Goal: Information Seeking & Learning: Compare options

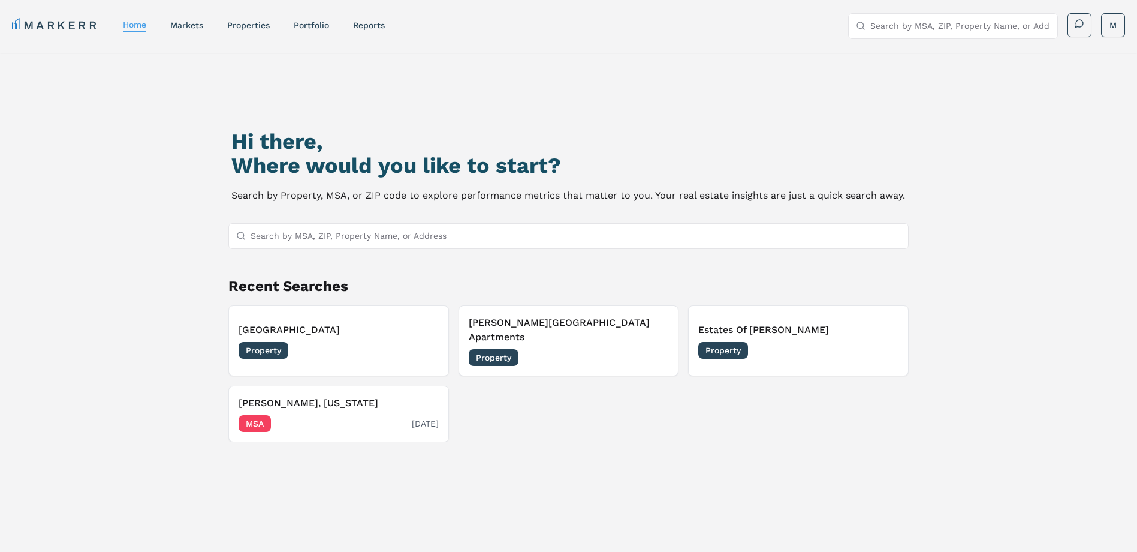
click at [302, 415] on div "MSA [DATE]" at bounding box center [339, 423] width 200 height 17
click at [559, 332] on div "[PERSON_NAME][GEOGRAPHIC_DATA] Apartments Property [DATE]" at bounding box center [569, 340] width 200 height 50
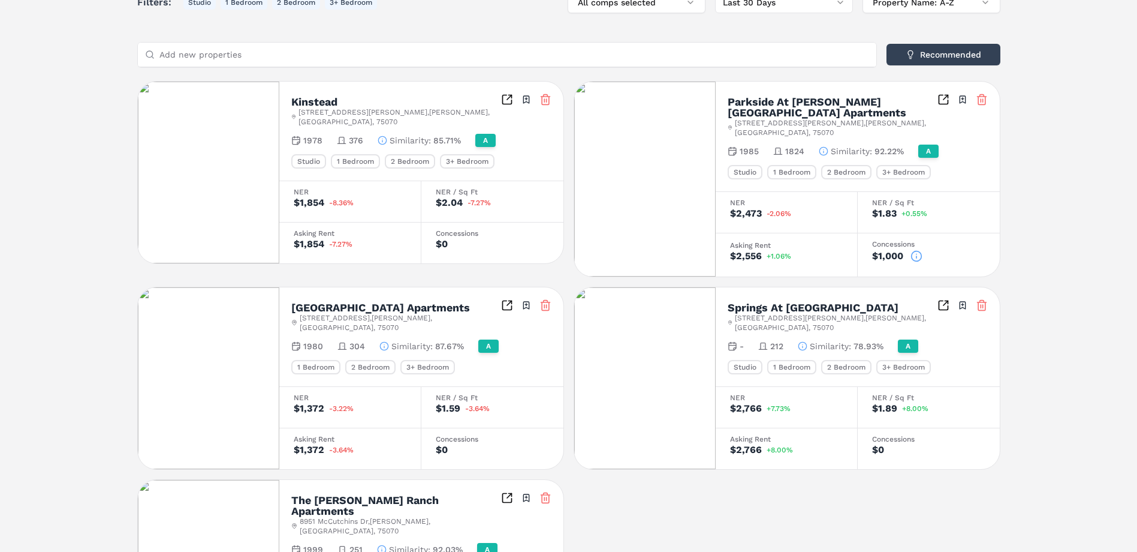
scroll to position [300, 0]
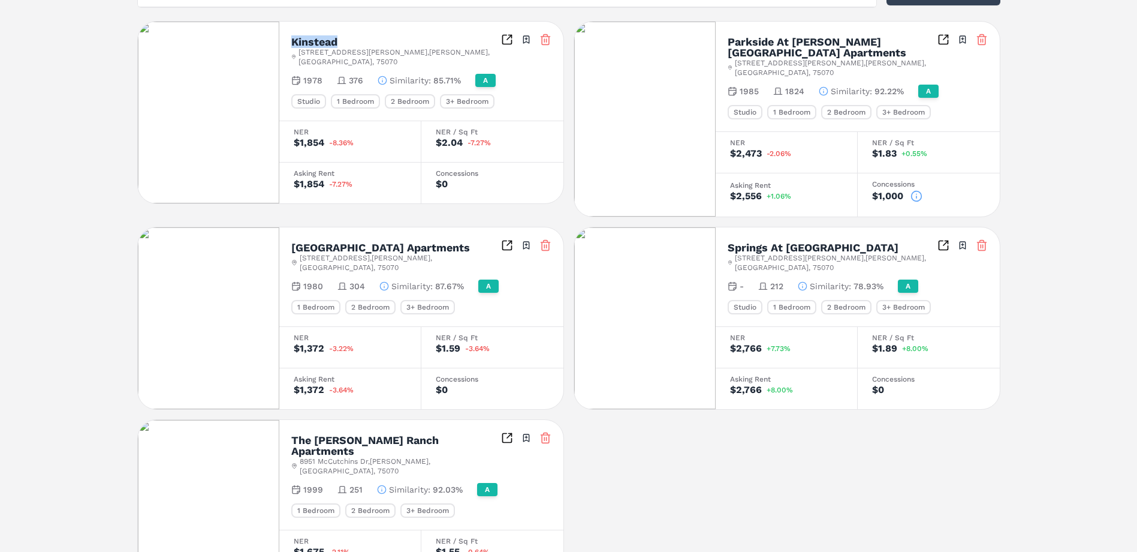
drag, startPoint x: 338, startPoint y: 40, endPoint x: 289, endPoint y: 38, distance: 48.6
click at [289, 38] on div "Kinstead [STREET_ADDRESS][PERSON_NAME][PERSON_NAME] Toggle portfolio menu 1978 …" at bounding box center [421, 71] width 284 height 99
copy h2 "Kinstead"
drag, startPoint x: 437, startPoint y: 228, endPoint x: 289, endPoint y: 220, distance: 148.3
click at [289, 227] on div "[GEOGRAPHIC_DATA] [STREET_ADDRESS][PERSON_NAME] Toggle portfolio menu 1980 304 …" at bounding box center [421, 276] width 284 height 99
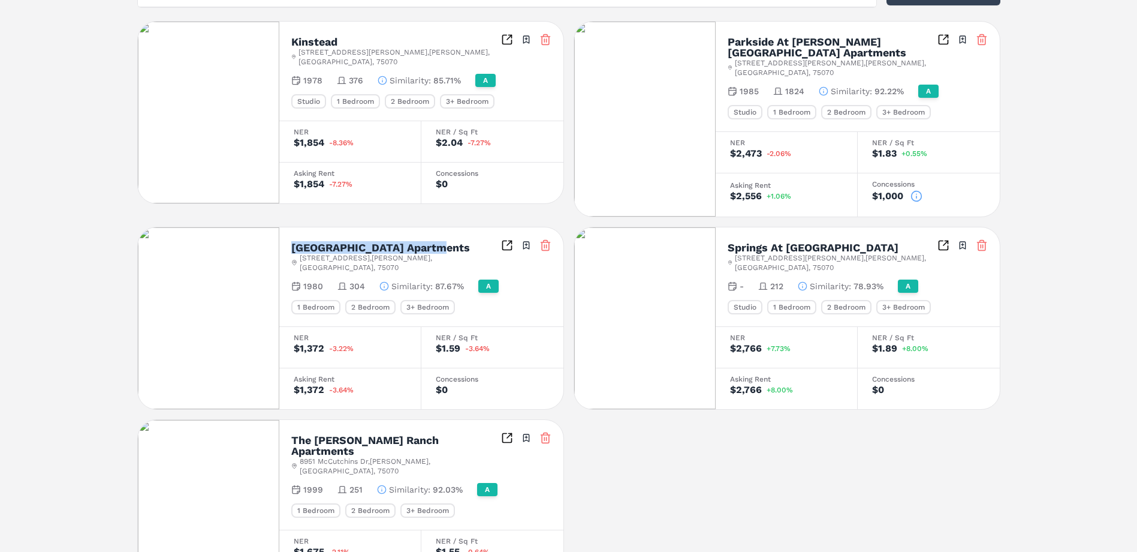
drag, startPoint x: 289, startPoint y: 220, endPoint x: 300, endPoint y: 225, distance: 12.4
copy h2 "[GEOGRAPHIC_DATA] Apartments"
drag, startPoint x: 839, startPoint y: 227, endPoint x: 727, endPoint y: 227, distance: 112.7
click at [727, 227] on div "Springs At [PERSON_NAME] [STREET_ADDRESS][PERSON_NAME][PERSON_NAME] Toggle port…" at bounding box center [858, 276] width 284 height 99
drag, startPoint x: 727, startPoint y: 227, endPoint x: 751, endPoint y: 224, distance: 24.2
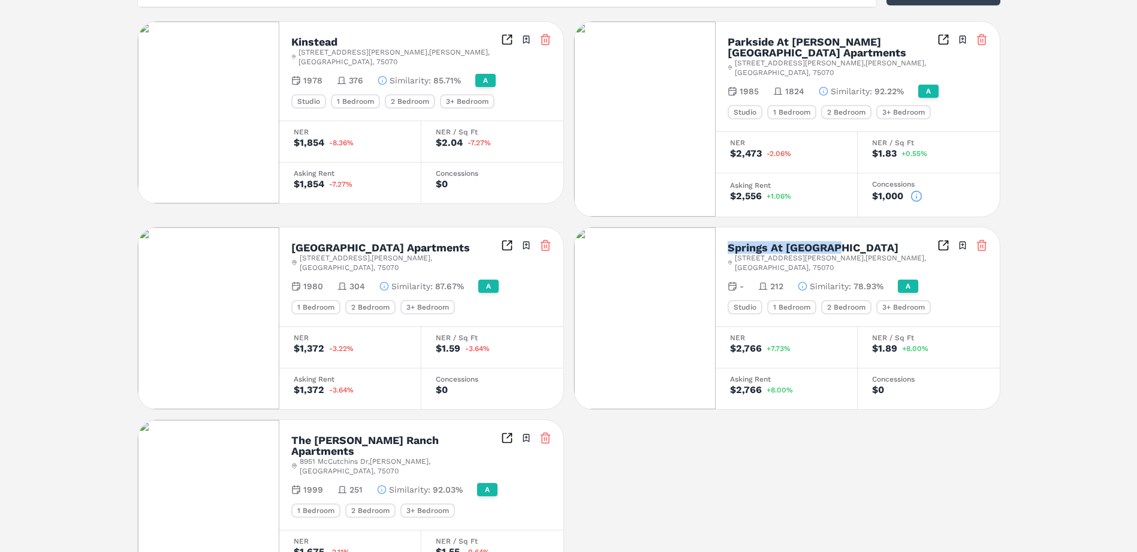
copy h2 "Springs At [GEOGRAPHIC_DATA]"
drag, startPoint x: 480, startPoint y: 409, endPoint x: 287, endPoint y: 402, distance: 193.8
click at [287, 420] on div "The [PERSON_NAME] Ranch Apartments [STREET_ADDRESS][PERSON_NAME] Toggle portfol…" at bounding box center [421, 475] width 284 height 110
drag, startPoint x: 287, startPoint y: 402, endPoint x: 310, endPoint y: 408, distance: 24.1
copy h2 "The [PERSON_NAME] Ranch Apartments"
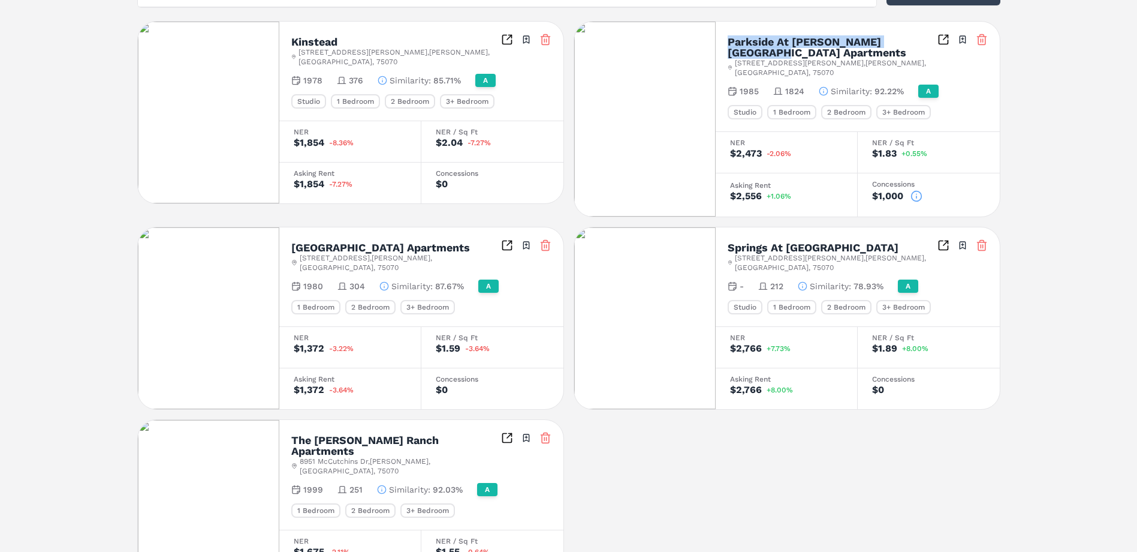
drag, startPoint x: 728, startPoint y: 42, endPoint x: 925, endPoint y: 44, distance: 196.1
click at [925, 44] on div "Parkside At [PERSON_NAME][GEOGRAPHIC_DATA] Apartments [STREET_ADDRESS][PERSON_N…" at bounding box center [858, 56] width 260 height 44
drag, startPoint x: 925, startPoint y: 44, endPoint x: 914, endPoint y: 41, distance: 11.2
copy h2 "Parkside At [PERSON_NAME][GEOGRAPHIC_DATA] Apartments"
drag, startPoint x: 432, startPoint y: 228, endPoint x: 272, endPoint y: 221, distance: 160.3
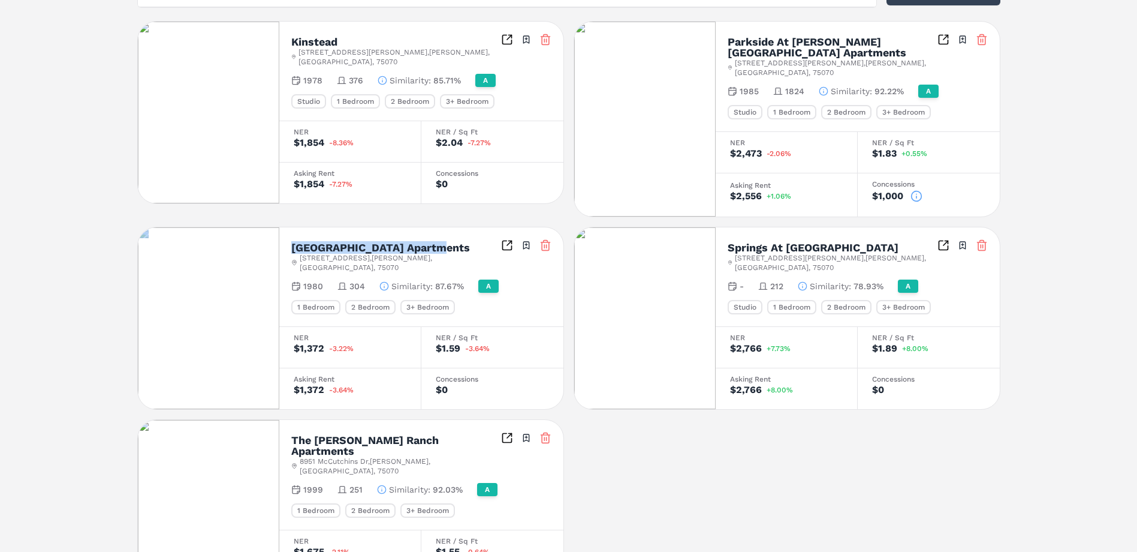
click at [272, 227] on div "[GEOGRAPHIC_DATA] Apartments [STREET_ADDRESS][PERSON_NAME] Toggle portfolio men…" at bounding box center [350, 318] width 427 height 183
drag, startPoint x: 272, startPoint y: 221, endPoint x: 322, endPoint y: 221, distance: 49.8
copy div "[GEOGRAPHIC_DATA] Apartments"
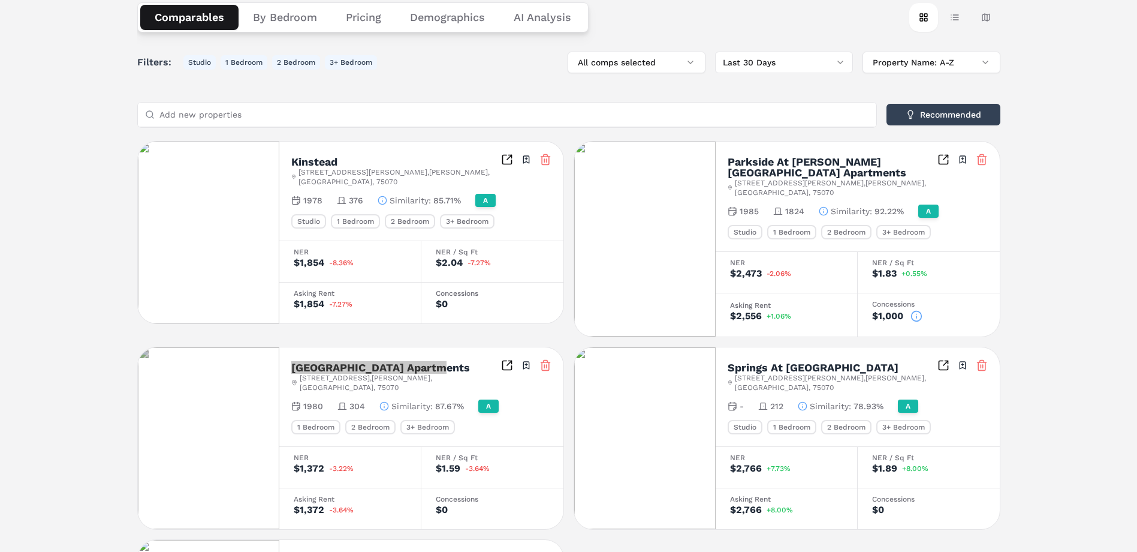
scroll to position [240, 0]
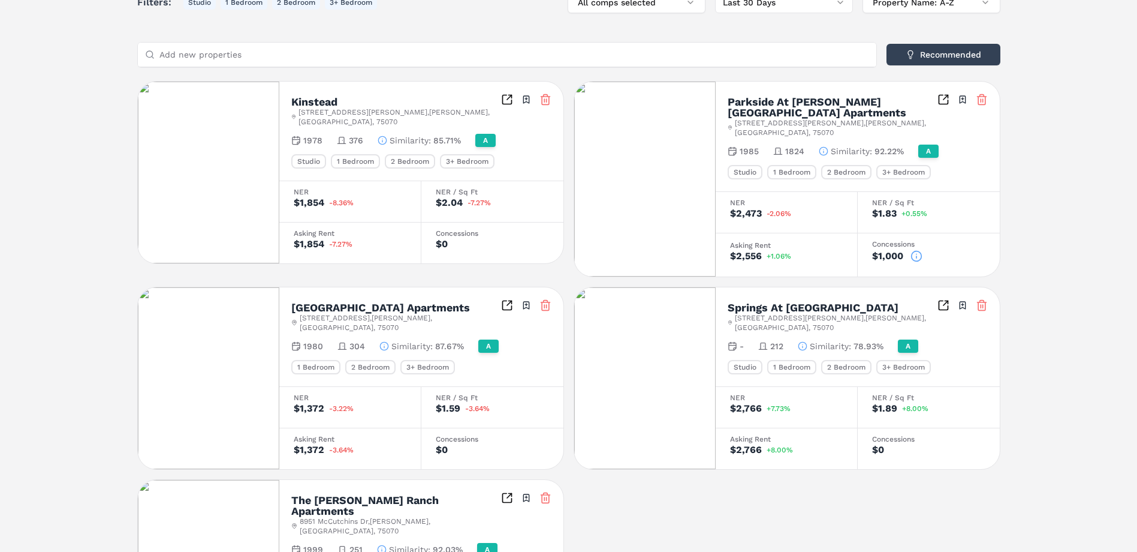
drag, startPoint x: 1017, startPoint y: 398, endPoint x: 1017, endPoint y: 473, distance: 75.5
click at [1017, 473] on div "[PERSON_NAME][GEOGRAPHIC_DATA] Apartments A [STREET_ADDRESS][PERSON_NAME][PERSO…" at bounding box center [568, 251] width 1137 height 877
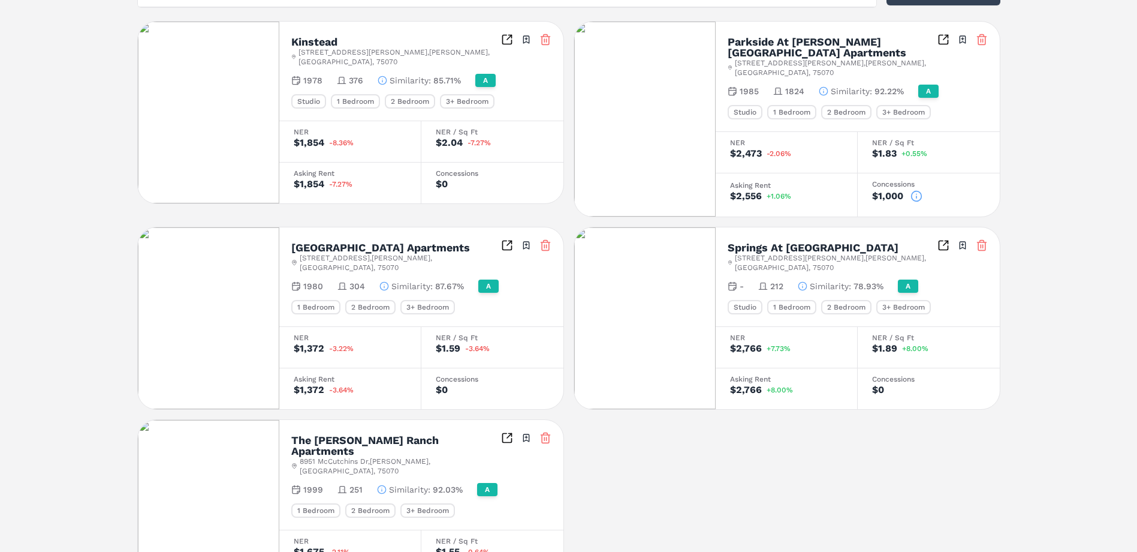
scroll to position [359, 0]
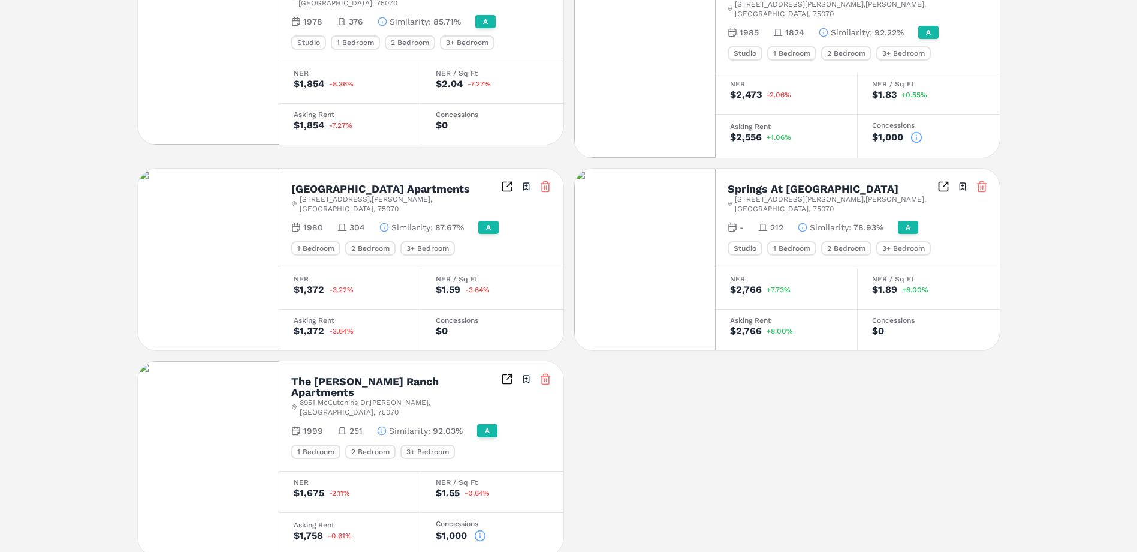
click at [478, 529] on icon at bounding box center [480, 535] width 12 height 12
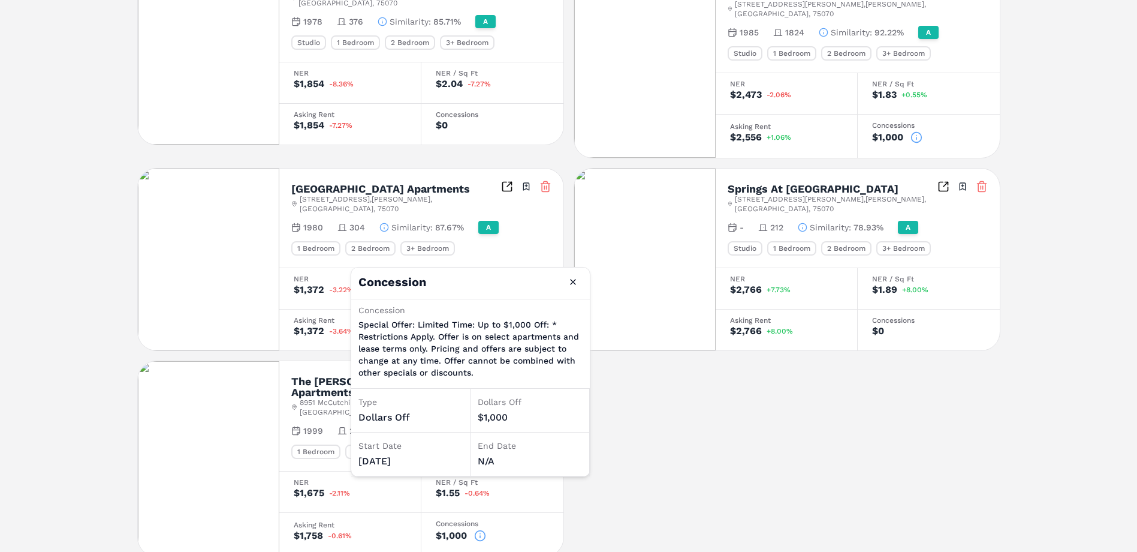
click at [324, 376] on h2 "The [PERSON_NAME] Ranch Apartments" at bounding box center [396, 387] width 210 height 22
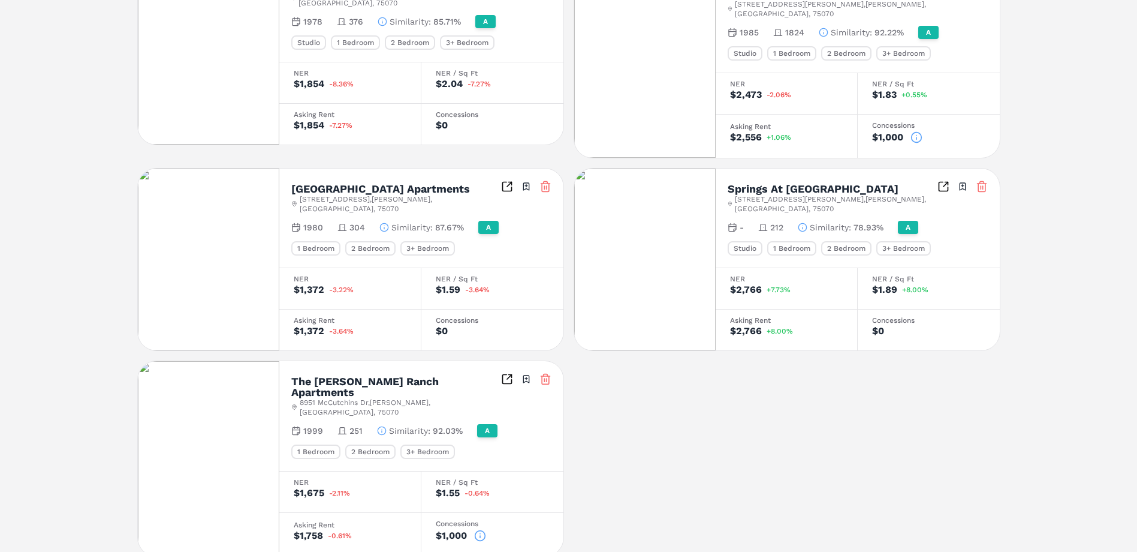
click at [290, 361] on div "The [PERSON_NAME] Ranch Apartments [STREET_ADDRESS][PERSON_NAME] Toggle portfol…" at bounding box center [421, 416] width 284 height 110
drag, startPoint x: 293, startPoint y: 168, endPoint x: 432, endPoint y: 170, distance: 139.1
click at [432, 183] on h2 "[GEOGRAPHIC_DATA] Apartments" at bounding box center [380, 188] width 179 height 11
copy h2 "[GEOGRAPHIC_DATA] Apartments"
